Goal: Register for event/course

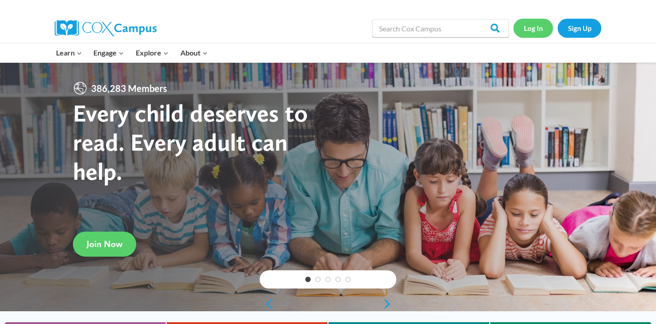
click at [530, 27] on link "Log In" at bounding box center [533, 28] width 40 height 19
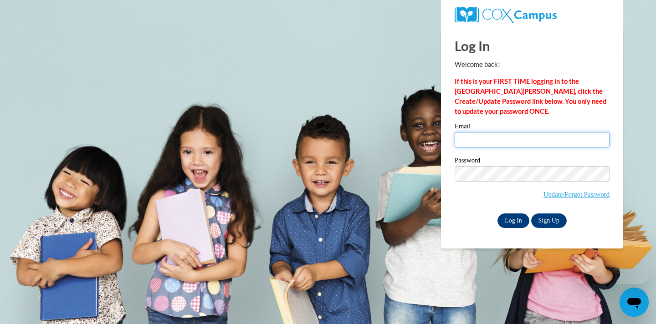
type input "acrutchfield2@daltonstate.edu"
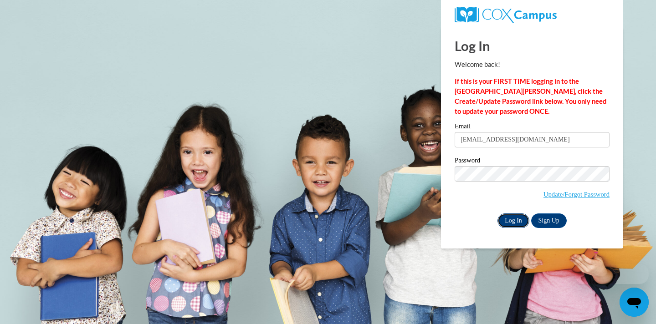
click at [507, 217] on input "Log In" at bounding box center [513, 221] width 32 height 15
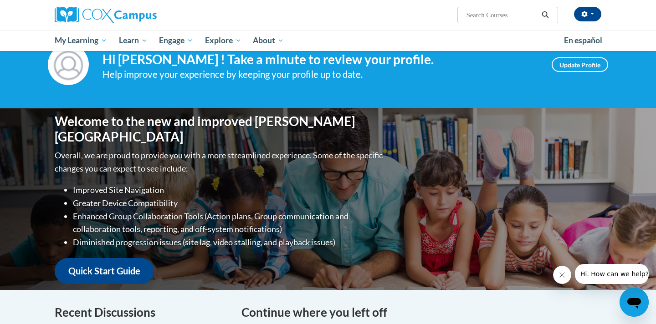
scroll to position [101, 0]
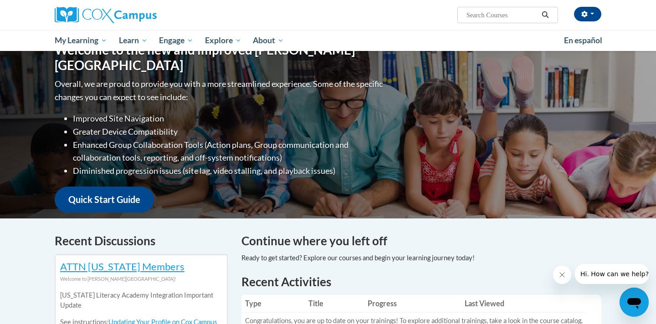
click at [505, 20] on input "Search..." at bounding box center [501, 15] width 73 height 11
type input "oraal"
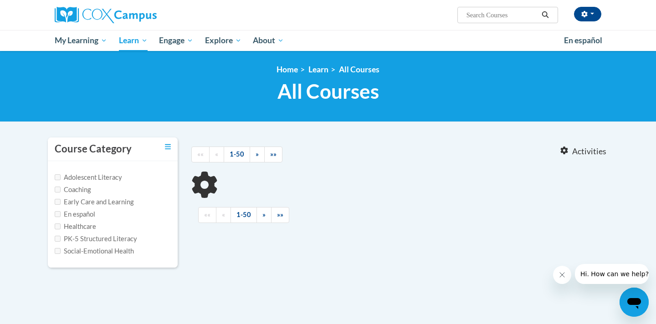
click at [483, 11] on input "Search..." at bounding box center [501, 15] width 73 height 11
type input "oral"
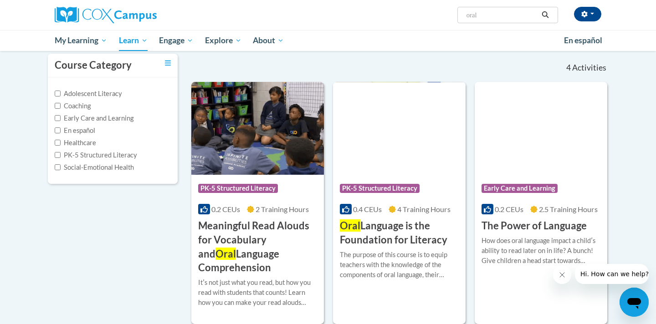
scroll to position [85, 0]
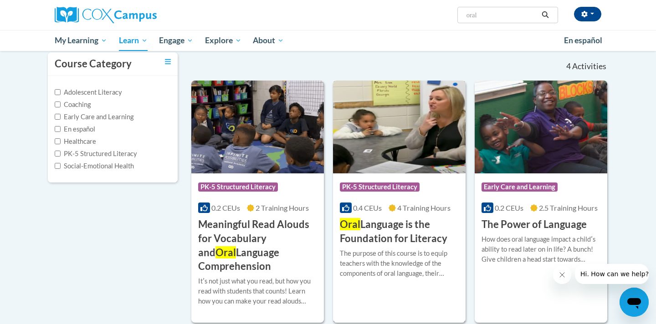
click at [421, 153] on img at bounding box center [399, 127] width 133 height 93
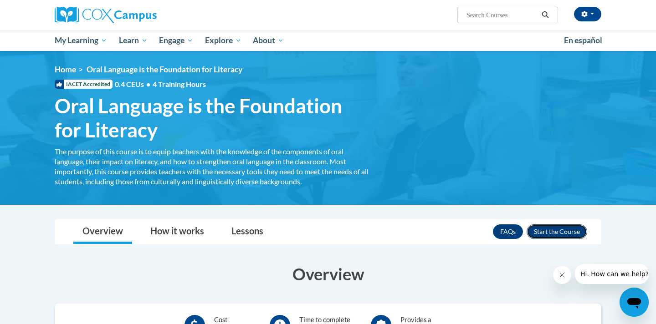
click at [564, 228] on button "Enroll" at bounding box center [556, 231] width 61 height 15
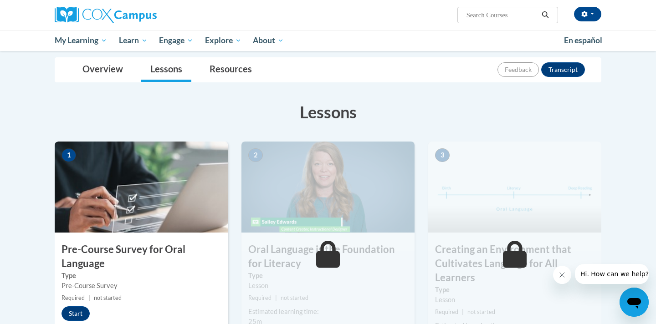
scroll to position [102, 0]
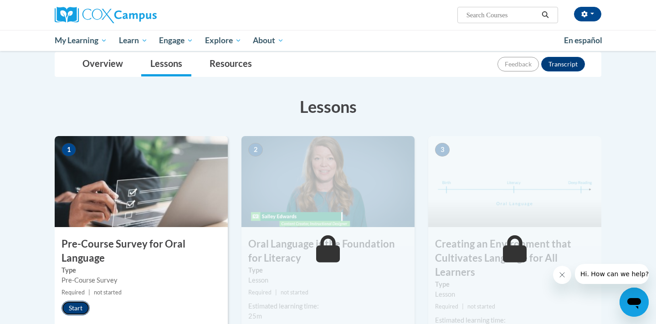
click at [77, 308] on button "Start" at bounding box center [75, 308] width 28 height 15
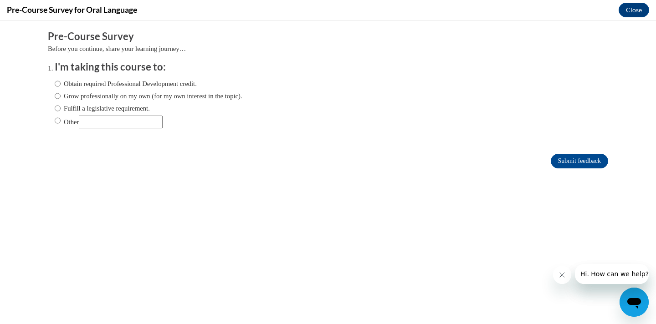
scroll to position [0, 0]
click at [61, 82] on label "Obtain required Professional Development credit." at bounding box center [126, 84] width 142 height 10
click at [61, 82] on input "Obtain required Professional Development credit." at bounding box center [58, 84] width 6 height 10
radio input "true"
click at [588, 162] on input "Submit feedback" at bounding box center [578, 161] width 57 height 15
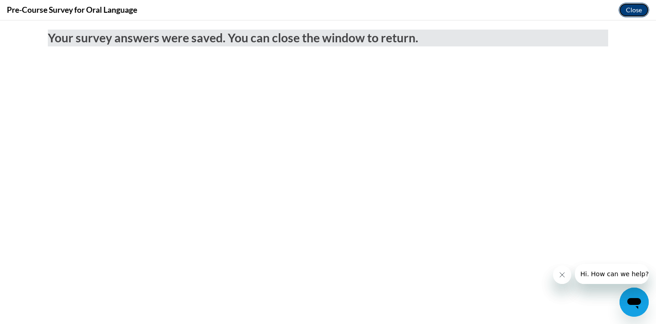
click at [638, 11] on button "Close" at bounding box center [633, 10] width 31 height 15
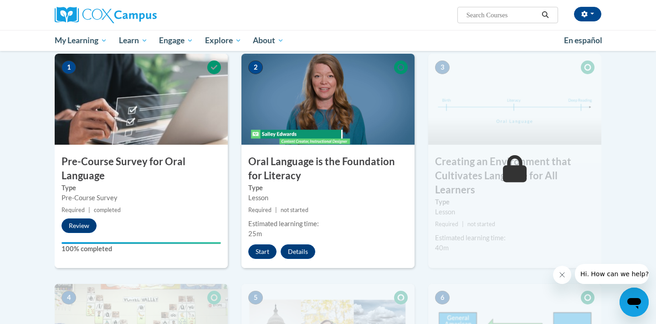
scroll to position [189, 0]
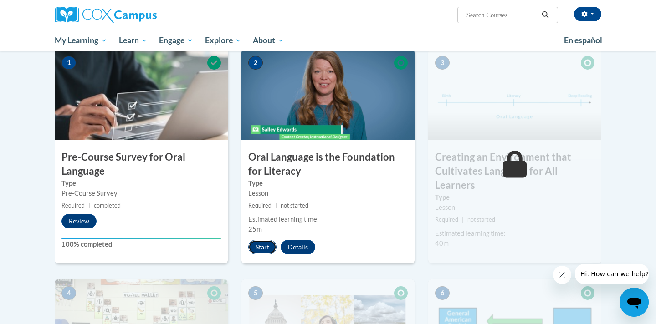
click at [264, 244] on button "Start" at bounding box center [262, 247] width 28 height 15
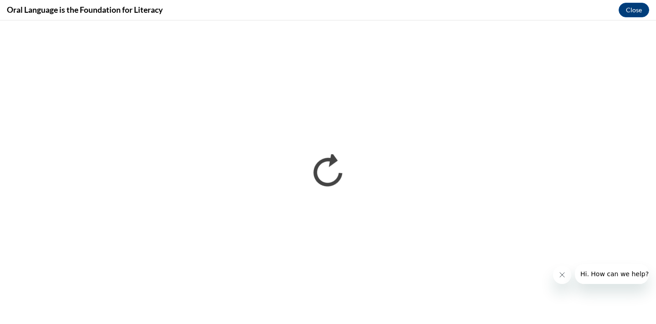
scroll to position [0, 0]
click at [633, 7] on button "Close" at bounding box center [633, 10] width 31 height 15
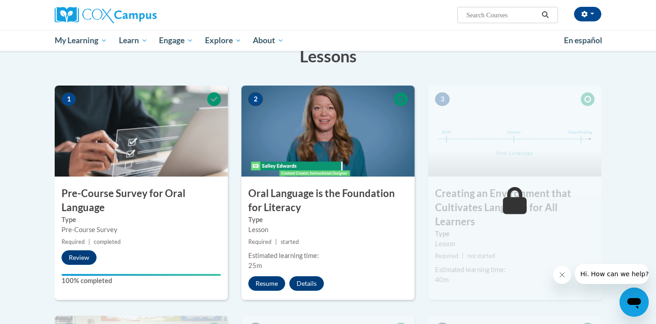
scroll to position [172, 0]
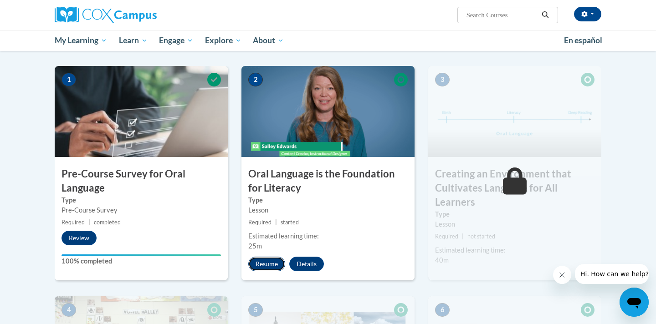
click at [273, 259] on button "Resume" at bounding box center [266, 264] width 37 height 15
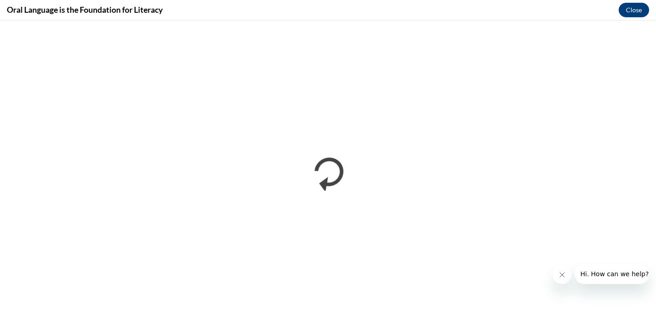
scroll to position [0, 0]
click at [636, 3] on button "Close" at bounding box center [633, 10] width 31 height 15
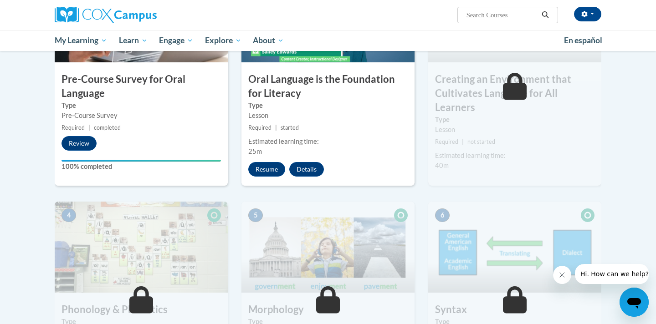
scroll to position [259, 0]
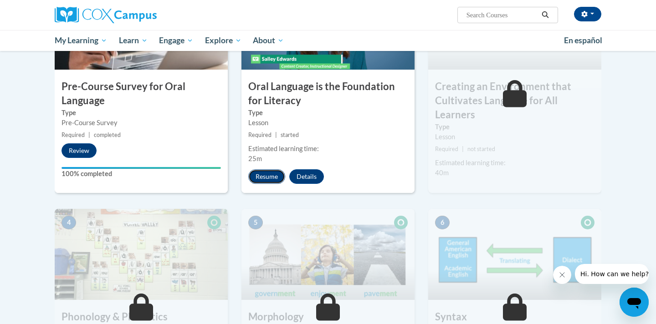
click at [274, 178] on button "Resume" at bounding box center [266, 176] width 37 height 15
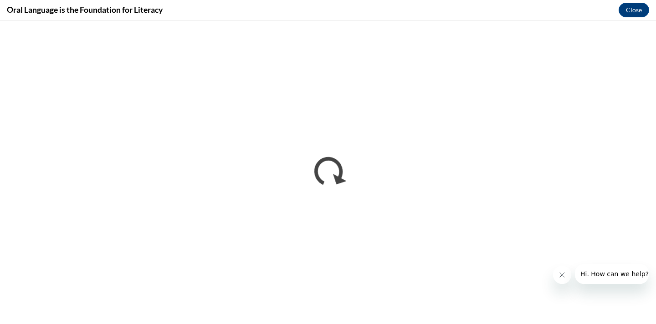
scroll to position [0, 0]
click at [632, 10] on button "Close" at bounding box center [633, 10] width 31 height 15
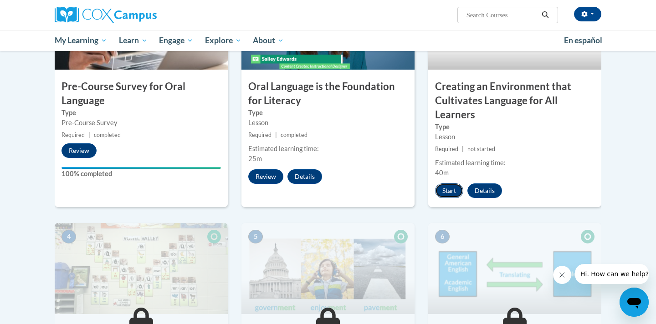
click at [448, 188] on button "Start" at bounding box center [449, 190] width 28 height 15
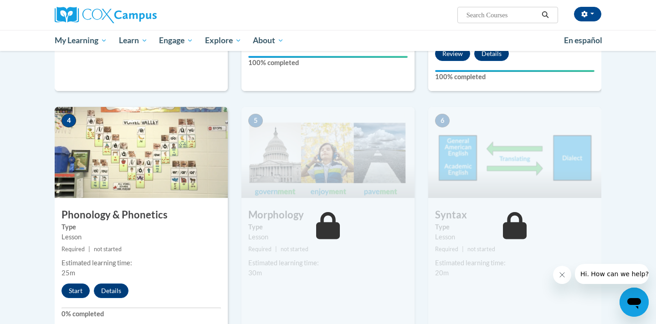
scroll to position [398, 0]
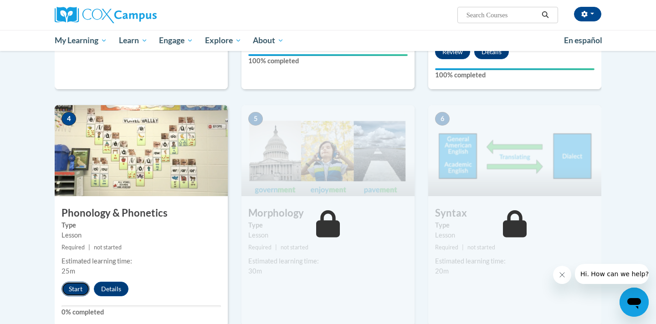
click at [76, 286] on button "Start" at bounding box center [75, 289] width 28 height 15
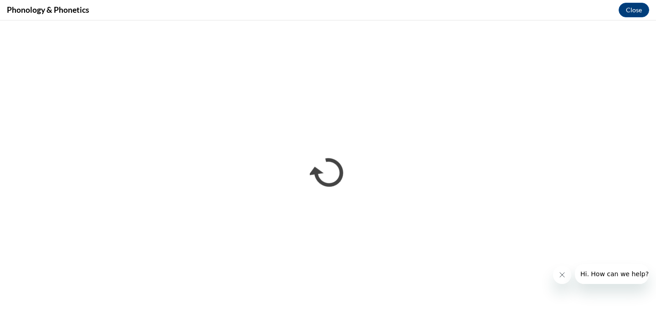
scroll to position [0, 0]
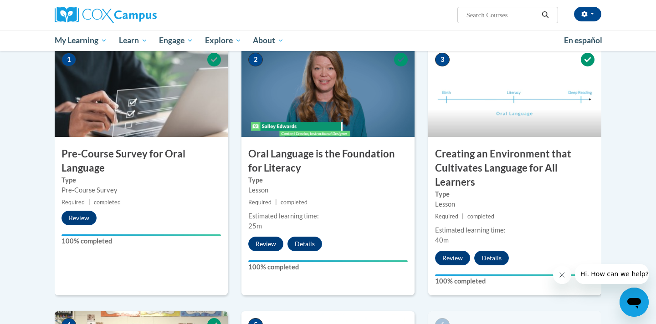
scroll to position [191, 0]
